Goal: Entertainment & Leisure: Consume media (video, audio)

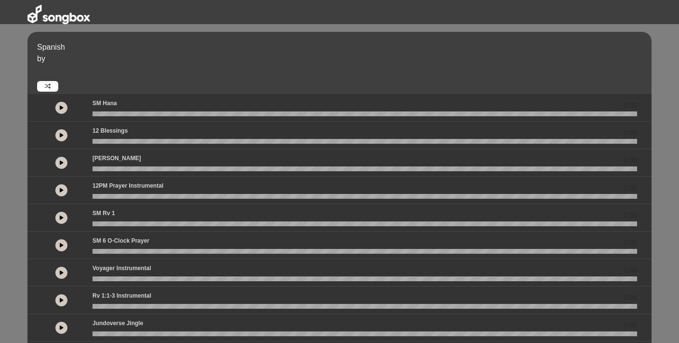
click at [45, 85] on icon at bounding box center [48, 86] width 6 height 6
click at [60, 106] on icon at bounding box center [62, 107] width 4 height 5
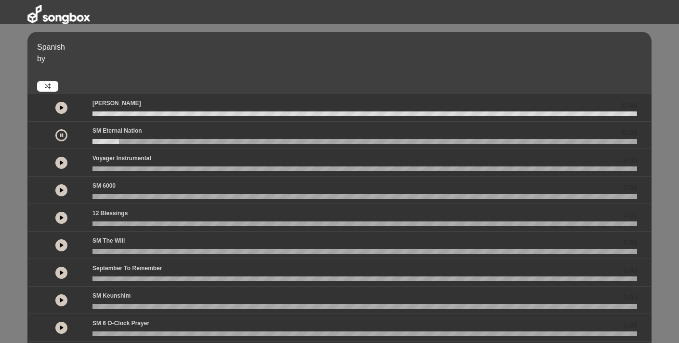
click at [62, 133] on icon at bounding box center [61, 134] width 3 height 5
click at [61, 133] on icon at bounding box center [62, 134] width 4 height 5
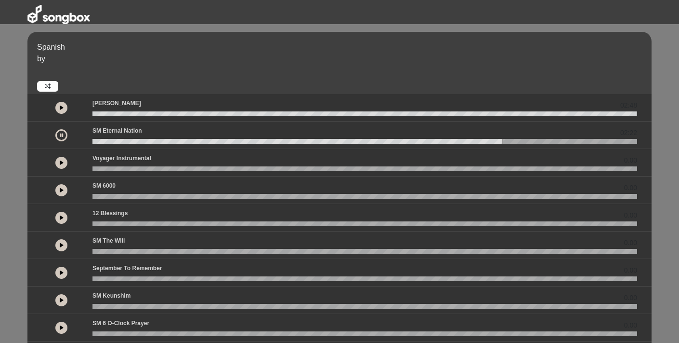
click at [62, 133] on icon at bounding box center [61, 134] width 3 height 5
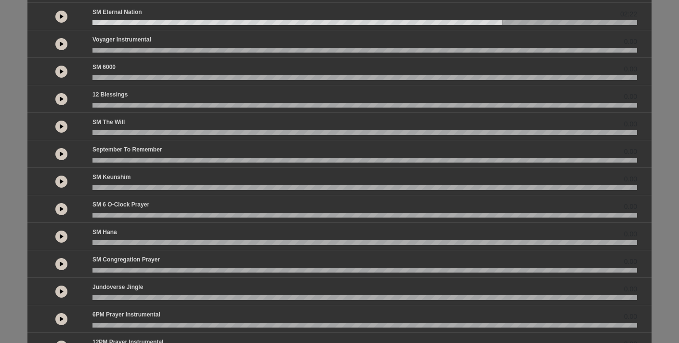
scroll to position [139, 0]
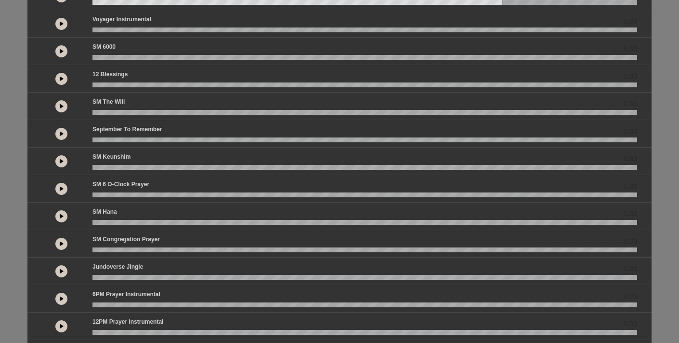
click at [61, 184] on button at bounding box center [61, 189] width 12 height 12
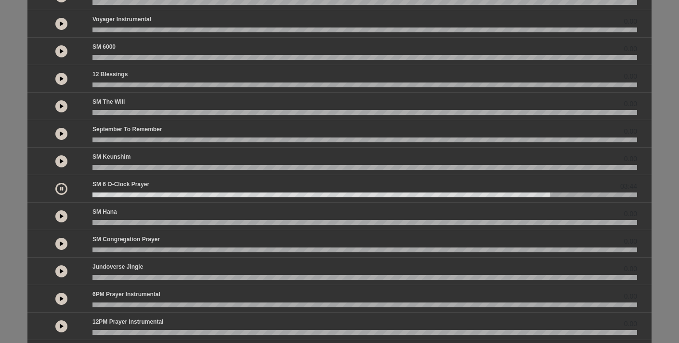
click at [61, 184] on button at bounding box center [61, 189] width 12 height 12
click at [58, 188] on button at bounding box center [61, 189] width 12 height 12
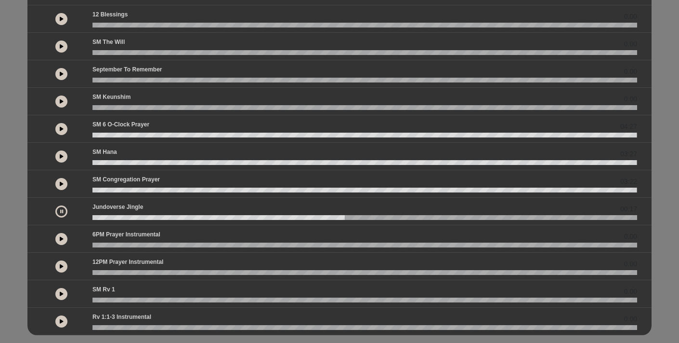
scroll to position [212, 0]
